Goal: Find specific page/section: Find specific page/section

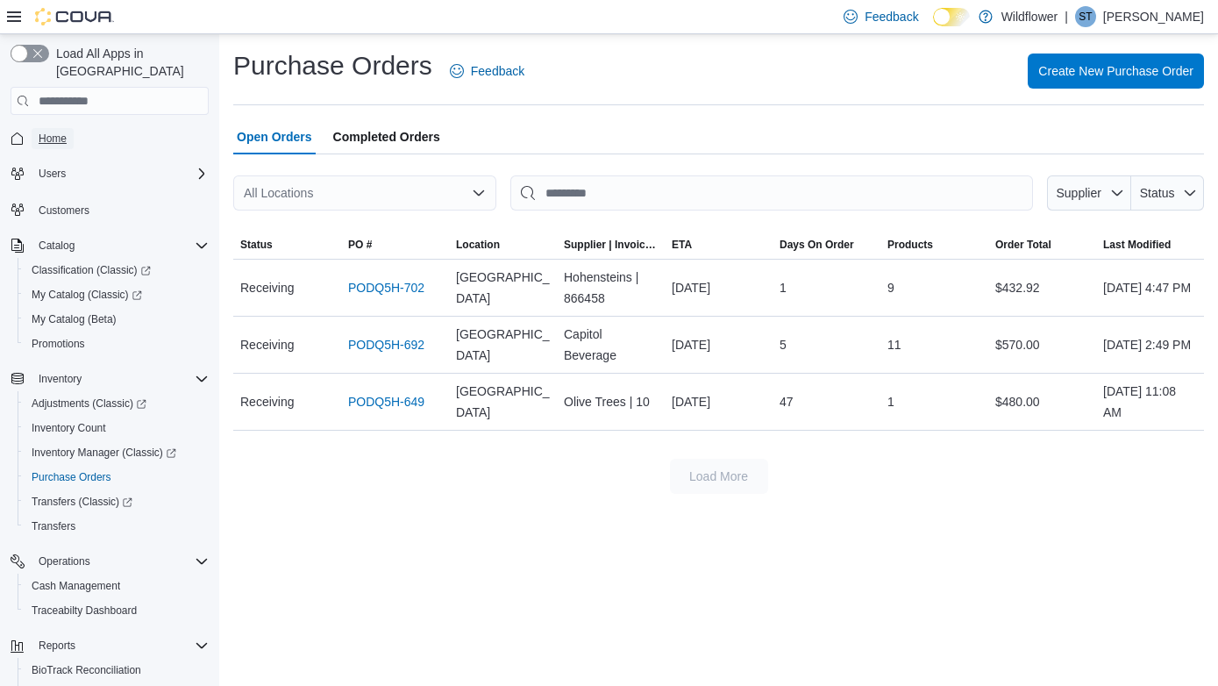
click at [51, 132] on span "Home" at bounding box center [53, 139] width 28 height 14
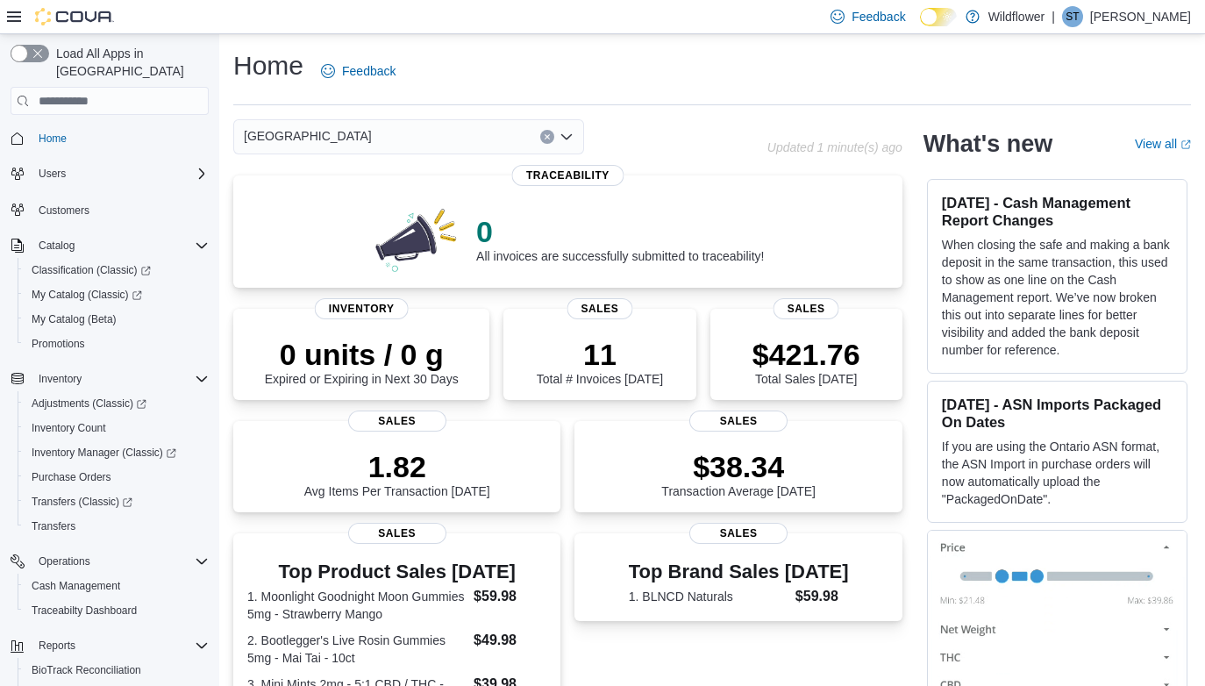
click at [571, 132] on icon "Open list of options" at bounding box center [567, 137] width 14 height 14
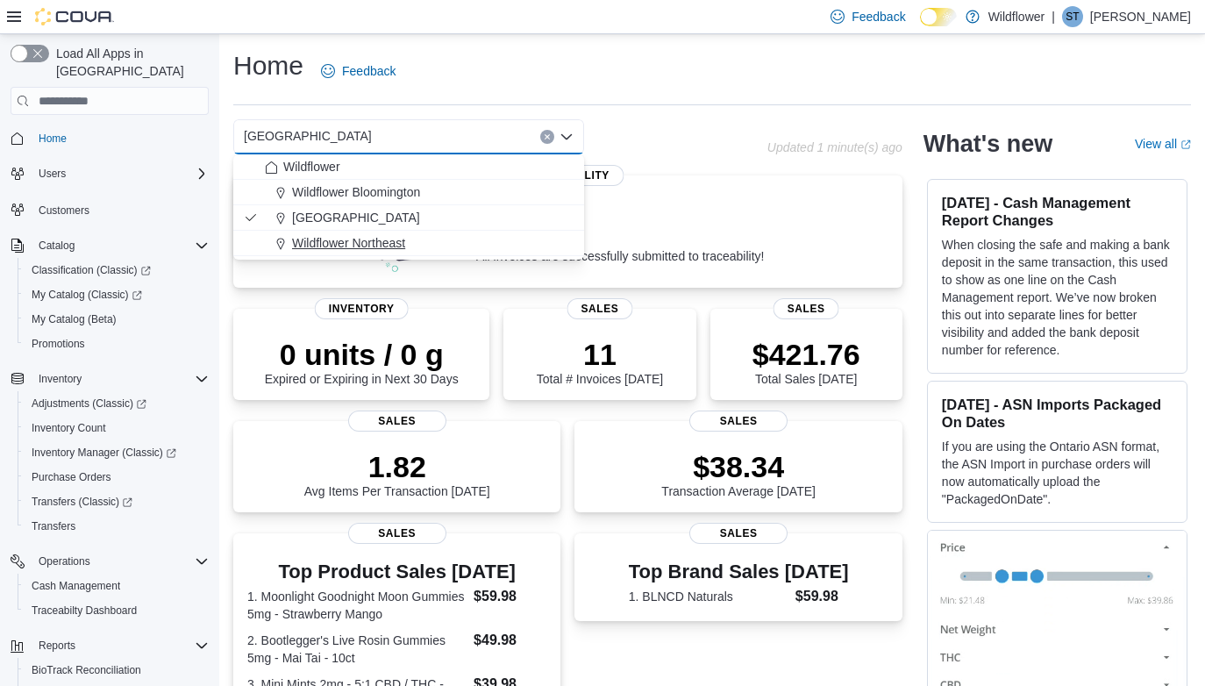
click at [473, 241] on div "Wildflower Northeast" at bounding box center [419, 243] width 309 height 18
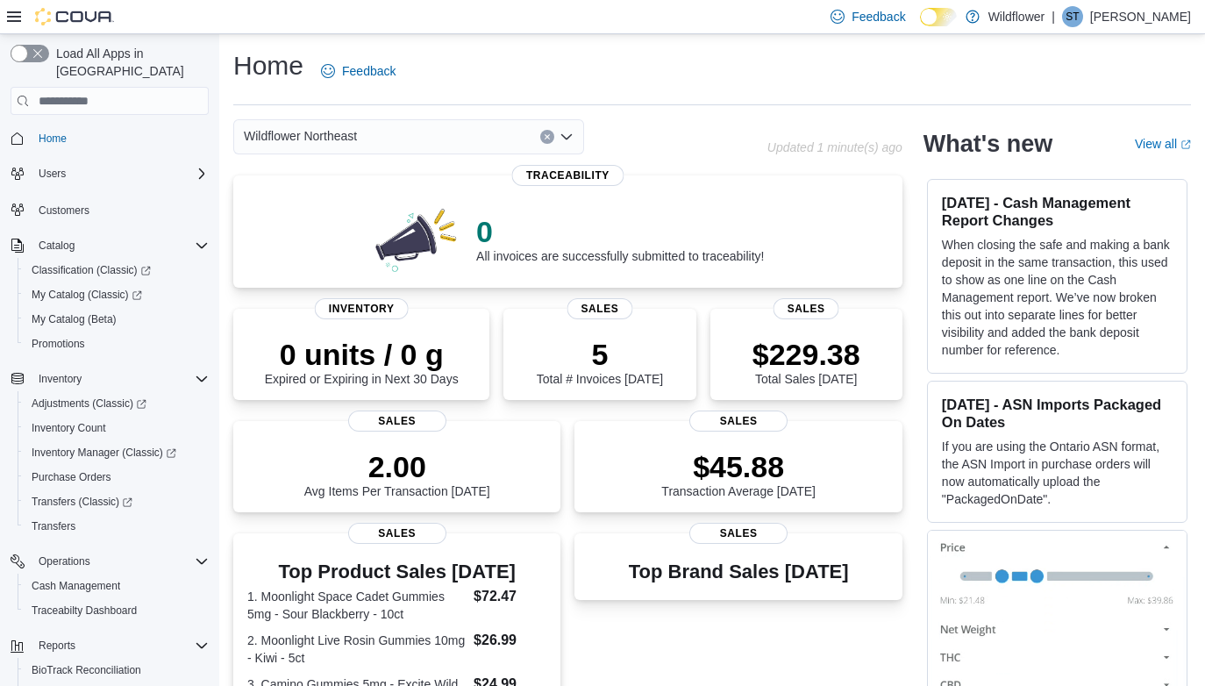
click at [568, 138] on icon "Open list of options" at bounding box center [566, 136] width 11 height 5
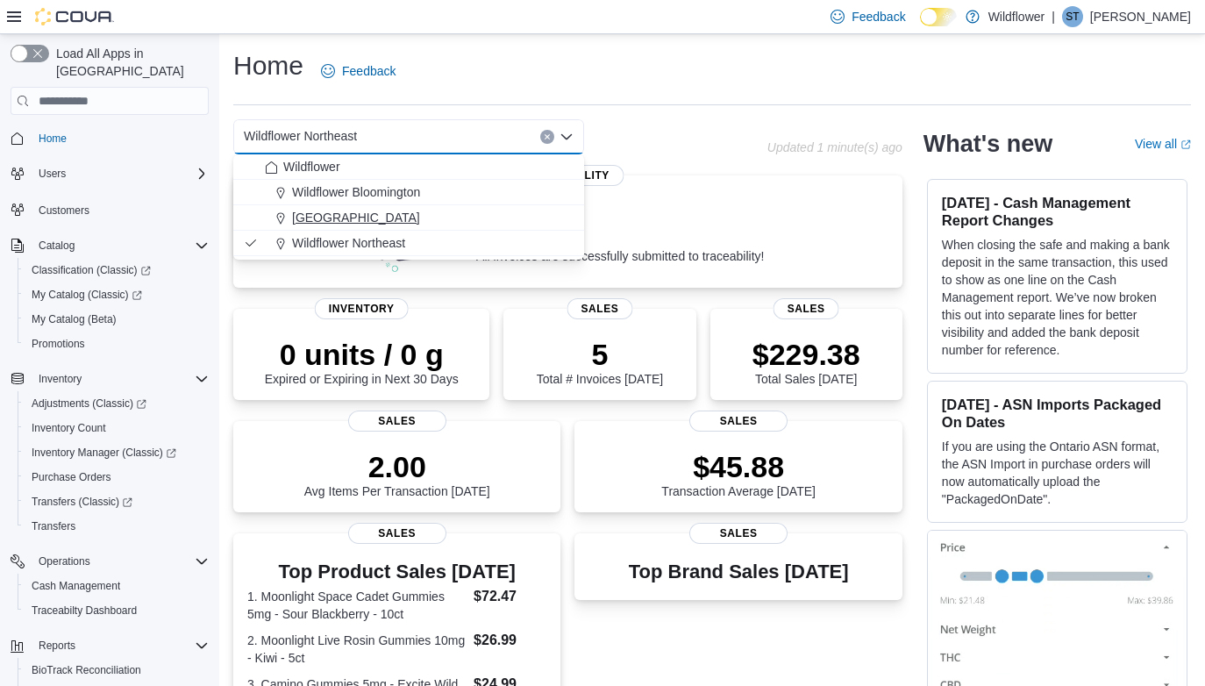
click at [493, 217] on div "[GEOGRAPHIC_DATA]" at bounding box center [419, 218] width 309 height 18
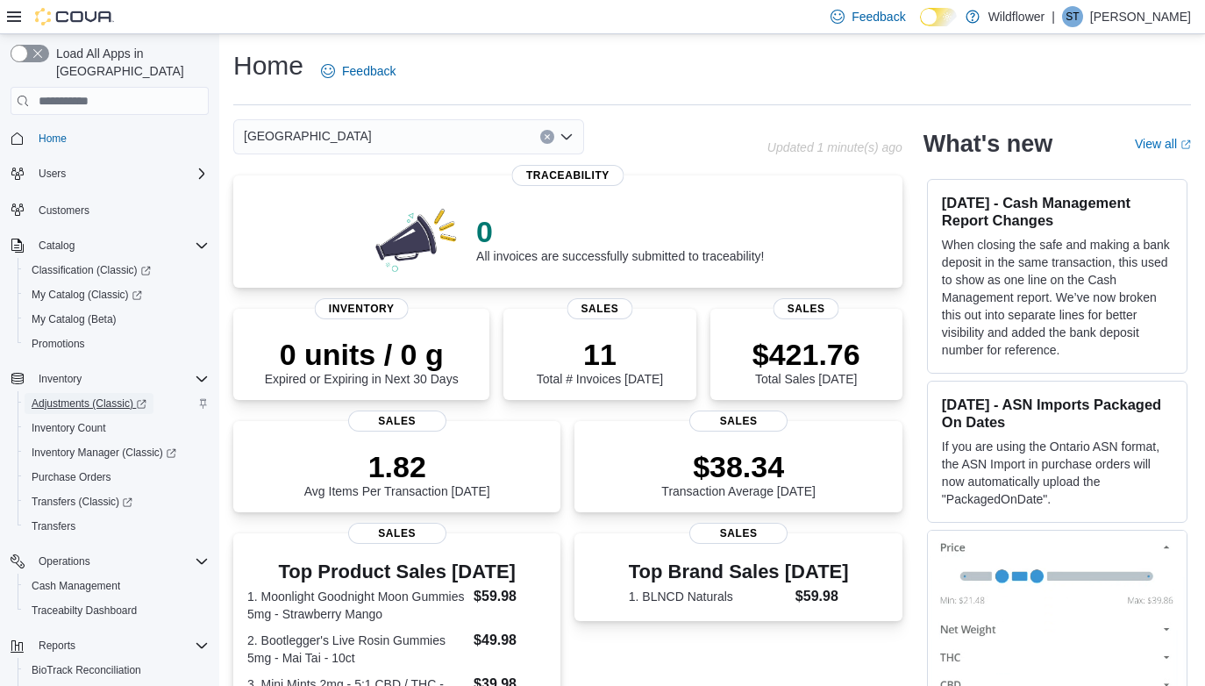
click at [84, 396] on span "Adjustments (Classic)" at bounding box center [89, 403] width 115 height 14
